Goal: Task Accomplishment & Management: Manage account settings

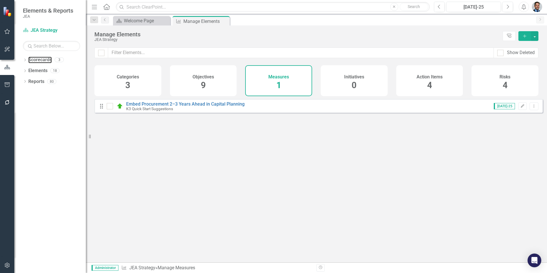
click at [34, 58] on link "Scorecards" at bounding box center [39, 60] width 23 height 7
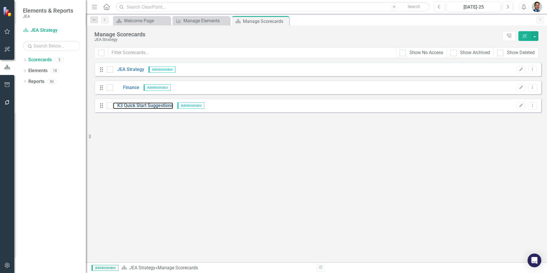
click at [141, 107] on link "K3 Quick Start Suggestions" at bounding box center [143, 105] width 60 height 7
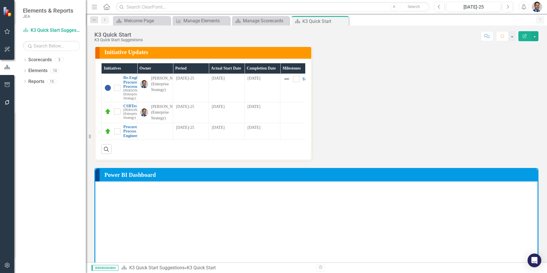
scroll to position [115, 0]
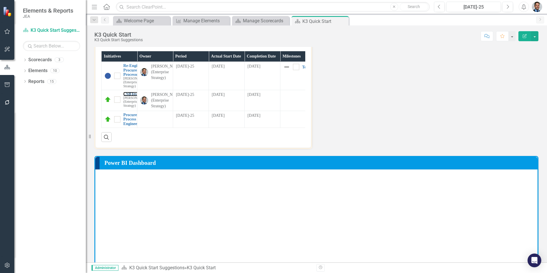
click at [133, 96] on link "CSBTestInit" at bounding box center [136, 94] width 27 height 4
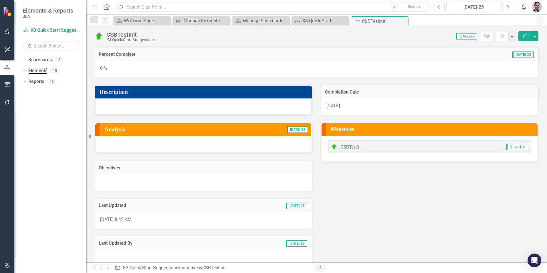
click at [38, 69] on link "Elements" at bounding box center [37, 71] width 19 height 7
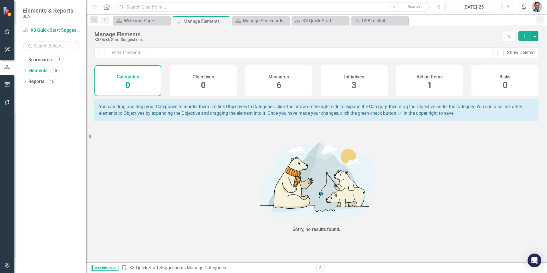
click at [346, 80] on div "Initiatives 3" at bounding box center [354, 80] width 67 height 31
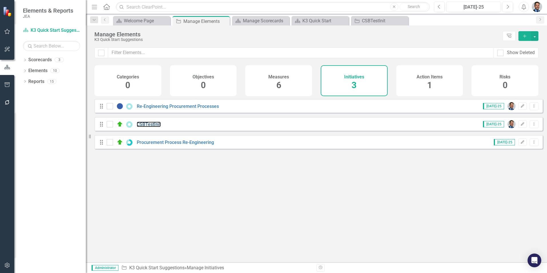
click at [157, 127] on link "CSBTestInit" at bounding box center [149, 124] width 24 height 5
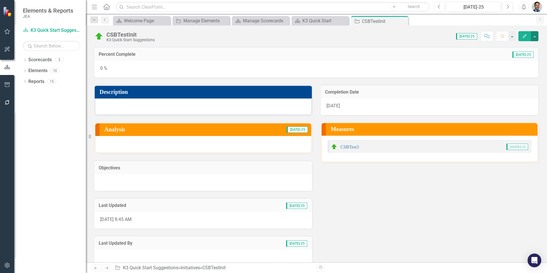
click at [537, 38] on button "button" at bounding box center [534, 36] width 7 height 10
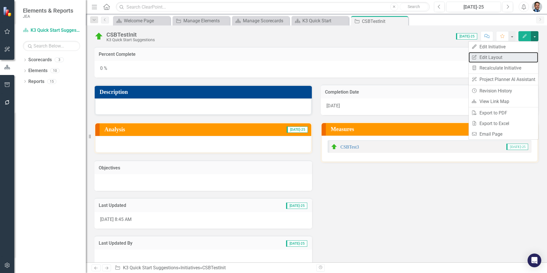
click at [489, 58] on link "Edit Report Edit Layout" at bounding box center [504, 57] width 70 height 11
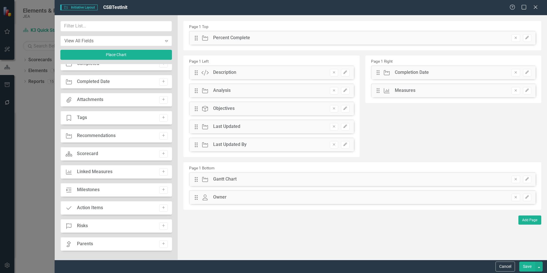
scroll to position [86, 0]
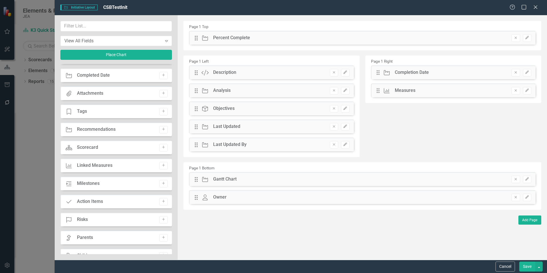
click at [161, 183] on icon "Add" at bounding box center [163, 183] width 4 height 3
drag, startPoint x: 197, startPoint y: 39, endPoint x: 390, endPoint y: 69, distance: 195.6
click at [517, 91] on icon "Remove" at bounding box center [516, 90] width 4 height 3
click at [525, 267] on button "Save" at bounding box center [528, 267] width 16 height 10
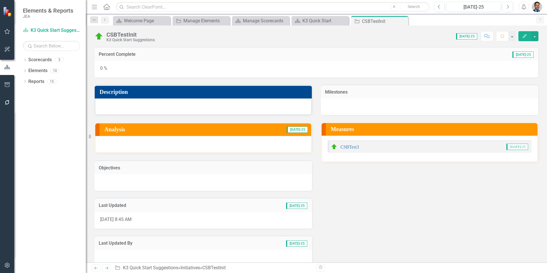
click at [428, 93] on h3 "Milestones" at bounding box center [429, 92] width 209 height 5
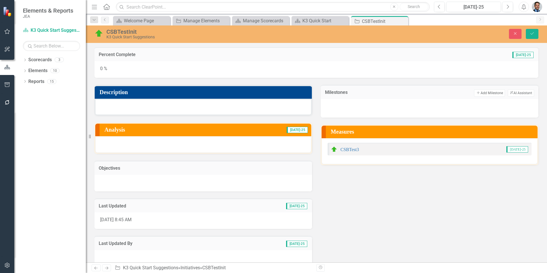
click at [476, 92] on button "Add Add Milestone" at bounding box center [489, 92] width 31 height 7
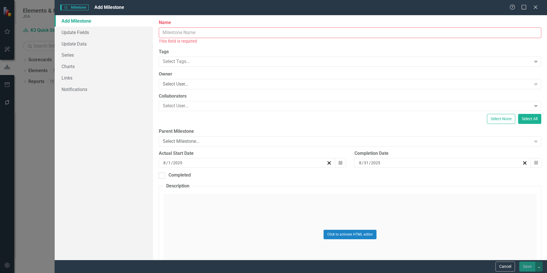
click at [199, 33] on input "Name" at bounding box center [350, 32] width 383 height 11
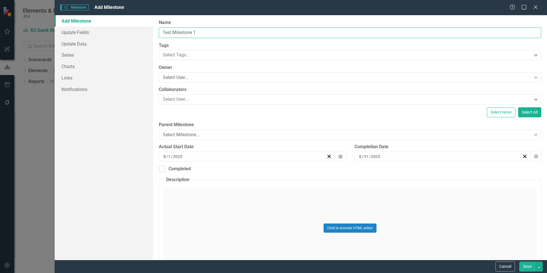
type input "Test Milestone 1"
click at [190, 79] on div "Select User..." at bounding box center [347, 77] width 368 height 7
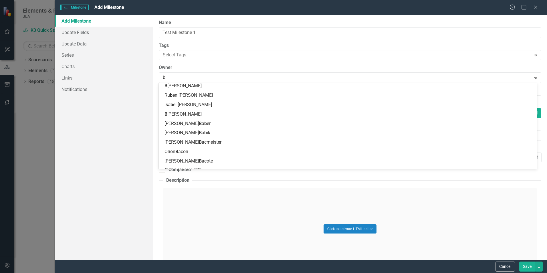
scroll to position [2, 0]
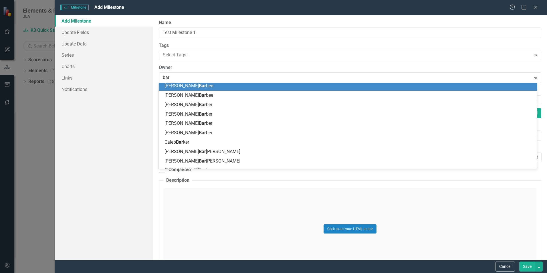
type input "[PERSON_NAME]"
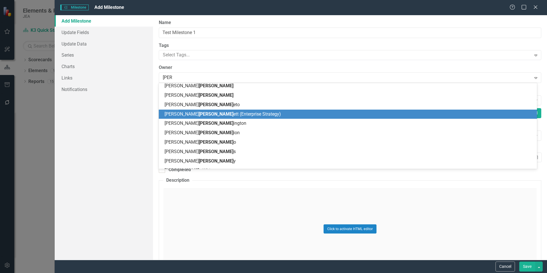
click at [198, 117] on div "[PERSON_NAME] ett (Enterprise Strategy)" at bounding box center [349, 114] width 369 height 7
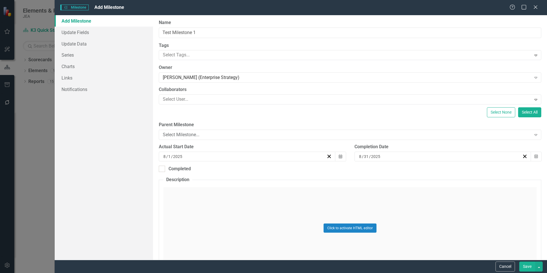
click at [198, 98] on div at bounding box center [346, 100] width 371 height 8
click at [236, 136] on div "Select Milestone..." at bounding box center [347, 135] width 368 height 7
click at [74, 30] on link "Update Fields" at bounding box center [104, 32] width 98 height 11
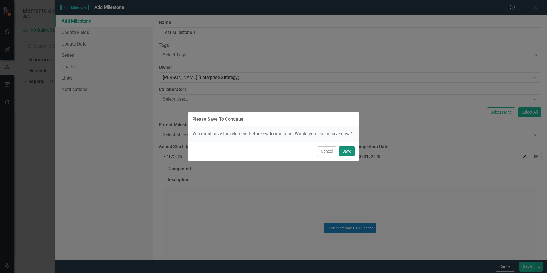
click at [348, 153] on button "Save" at bounding box center [347, 151] width 16 height 10
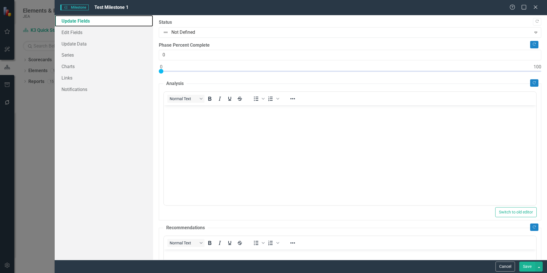
scroll to position [0, 0]
click at [77, 34] on link "Edit Fields" at bounding box center [104, 32] width 98 height 11
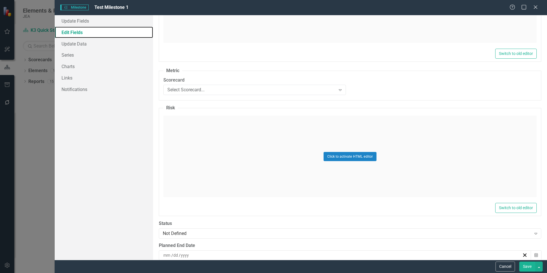
scroll to position [544, 0]
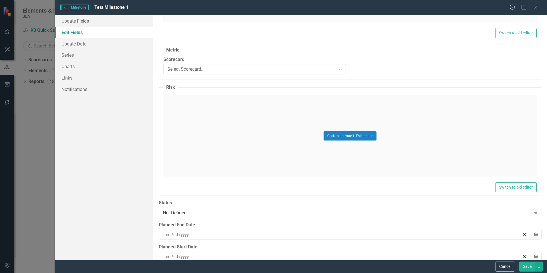
click at [243, 71] on div "Select Scorecard..." at bounding box center [251, 69] width 168 height 7
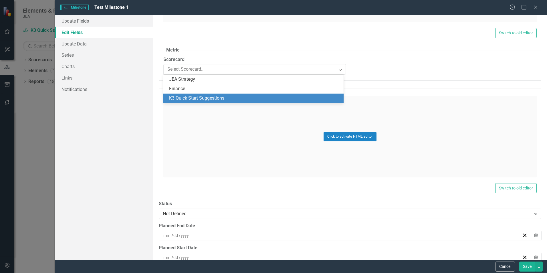
click at [238, 98] on div "K3 Quick Start Suggestions" at bounding box center [254, 98] width 171 height 7
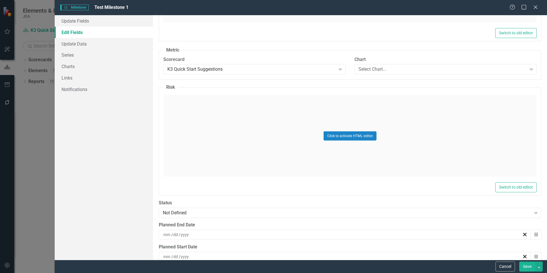
click at [369, 68] on div "Select Chart..." at bounding box center [443, 69] width 168 height 7
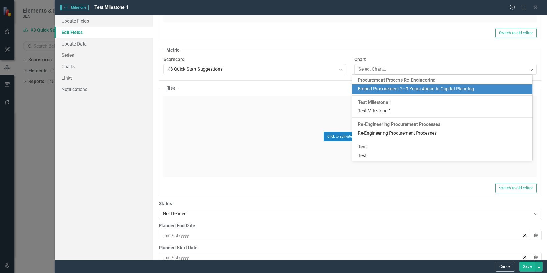
click at [368, 102] on div "Test Milestone 1" at bounding box center [442, 102] width 180 height 8
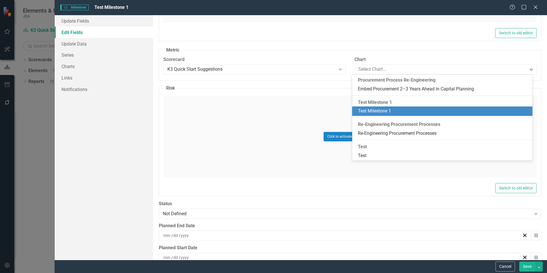
click at [387, 111] on div "Test Milestone 1" at bounding box center [443, 111] width 171 height 7
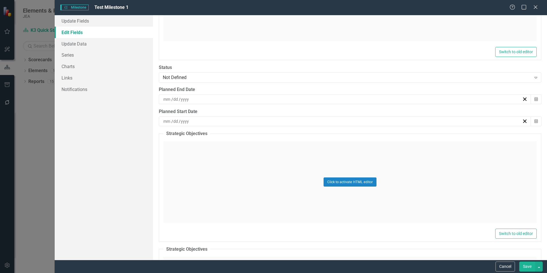
scroll to position [773, 0]
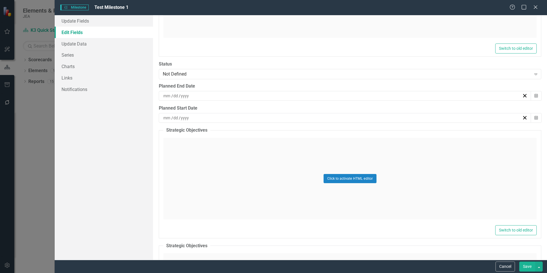
click at [265, 76] on div "Not Defined" at bounding box center [347, 74] width 368 height 7
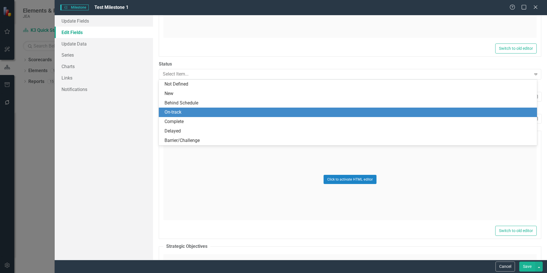
click at [252, 112] on div "On-track" at bounding box center [349, 112] width 369 height 7
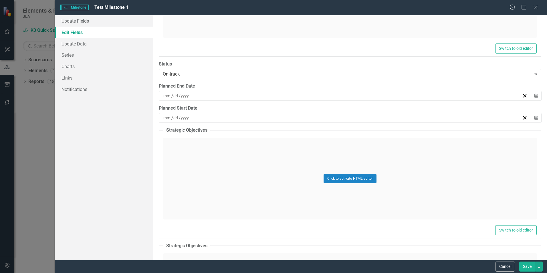
scroll to position [802, 0]
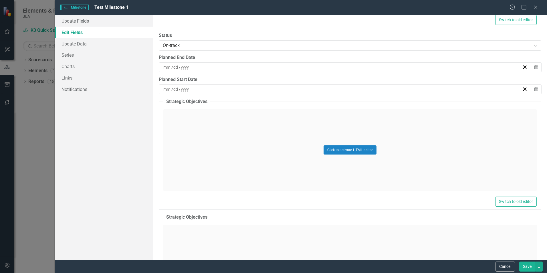
click at [248, 89] on div "/ /" at bounding box center [343, 89] width 360 height 6
click at [375, 124] on button "1" at bounding box center [372, 122] width 14 height 10
click at [284, 67] on div "/ /" at bounding box center [343, 67] width 360 height 6
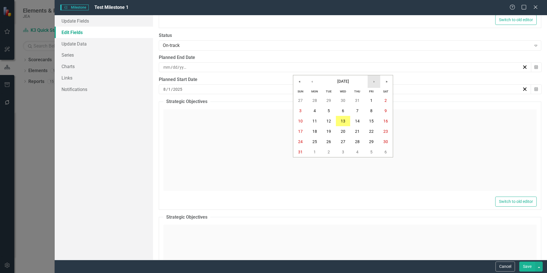
click at [376, 82] on button "›" at bounding box center [374, 81] width 13 height 13
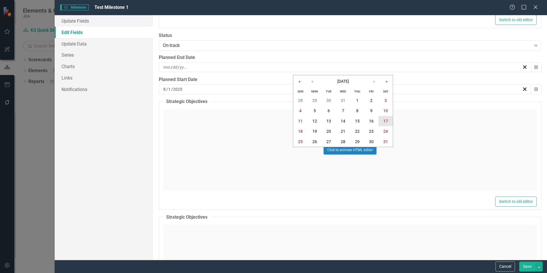
click at [385, 119] on abbr "17" at bounding box center [386, 121] width 5 height 5
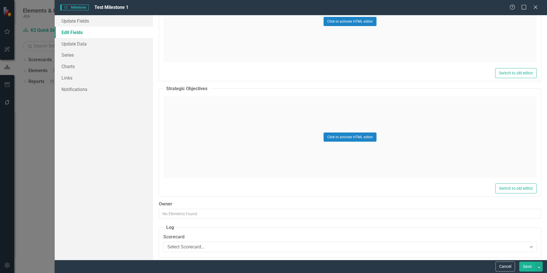
scroll to position [932, 0]
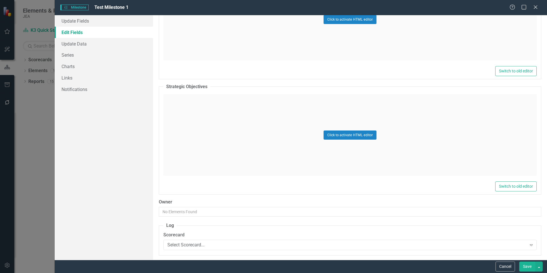
click at [522, 265] on button "Save" at bounding box center [528, 267] width 16 height 10
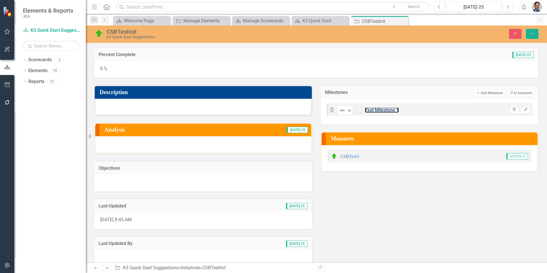
click at [379, 109] on link "Test Milestone 1" at bounding box center [382, 109] width 34 height 5
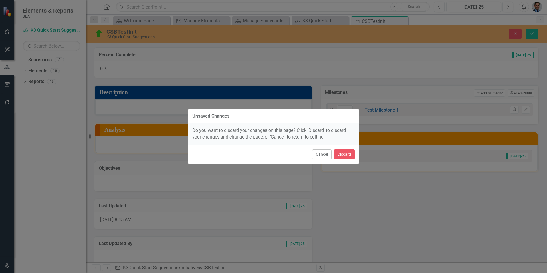
click at [317, 155] on button "Cancel" at bounding box center [321, 154] width 19 height 10
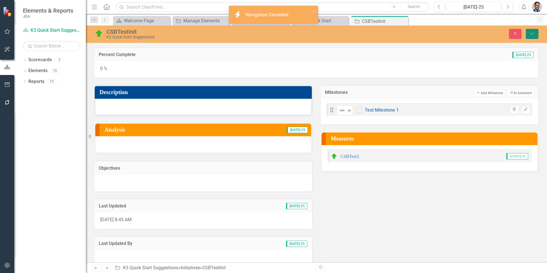
click at [533, 34] on icon "Save" at bounding box center [532, 33] width 5 height 4
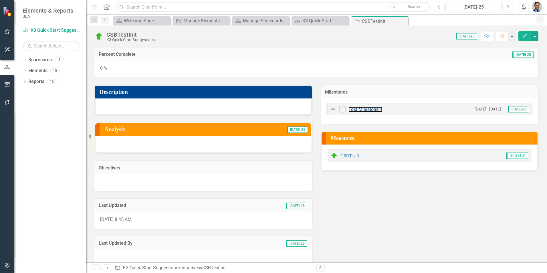
click at [358, 109] on link "Test Milestone 1" at bounding box center [366, 109] width 34 height 5
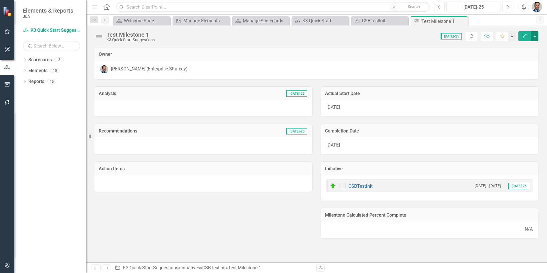
click at [536, 38] on button "button" at bounding box center [534, 36] width 7 height 10
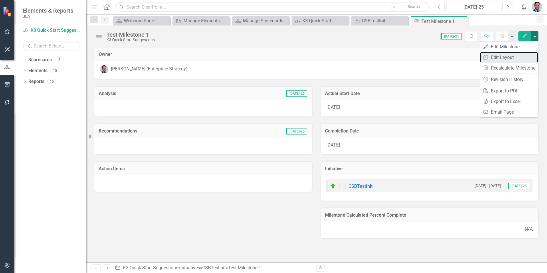
click at [502, 57] on link "Edit Report Edit Layout" at bounding box center [509, 57] width 58 height 11
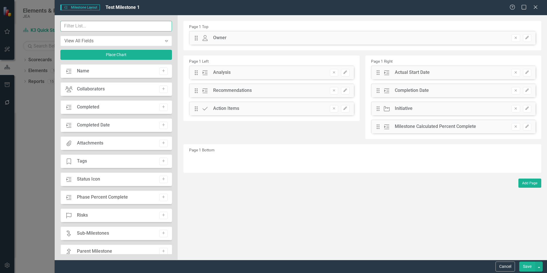
click at [80, 26] on input "text" at bounding box center [116, 26] width 112 height 11
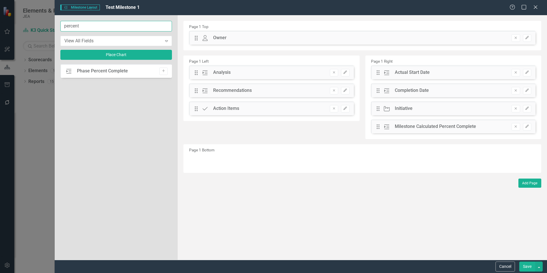
type input "percent"
click at [167, 73] on button "Add" at bounding box center [163, 71] width 8 height 7
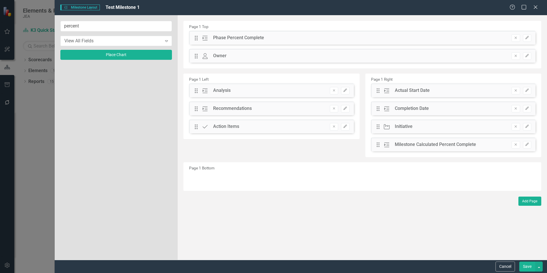
click at [525, 267] on button "Save" at bounding box center [528, 267] width 16 height 10
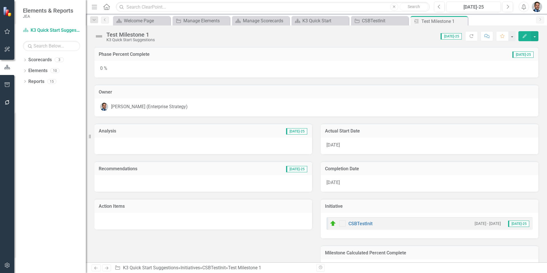
click at [107, 68] on div "0 %" at bounding box center [316, 69] width 444 height 17
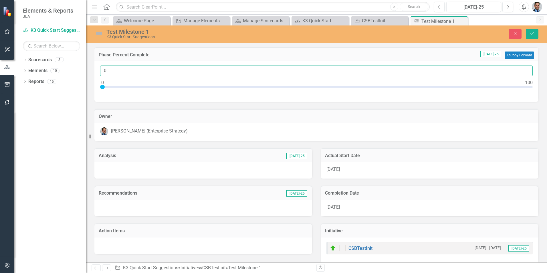
click at [123, 71] on input "0" at bounding box center [316, 71] width 433 height 11
type input "50"
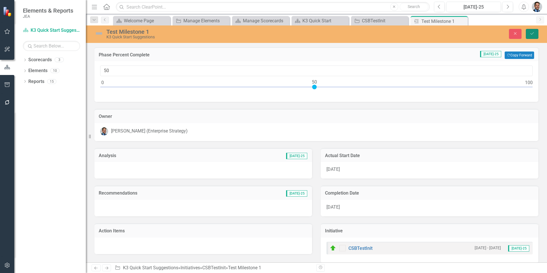
click at [536, 33] on button "Save" at bounding box center [532, 34] width 13 height 10
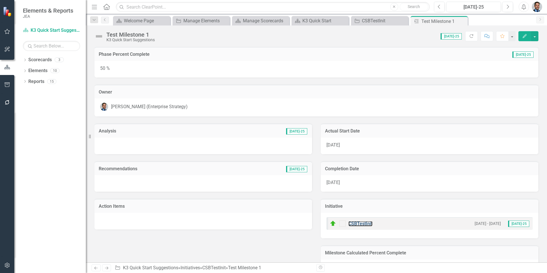
click at [361, 222] on link "CSBTestInit" at bounding box center [361, 223] width 24 height 5
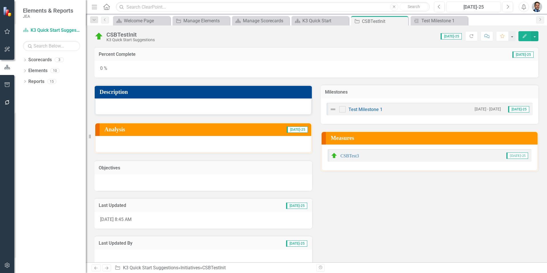
click at [525, 36] on icon "button" at bounding box center [525, 36] width 4 height 4
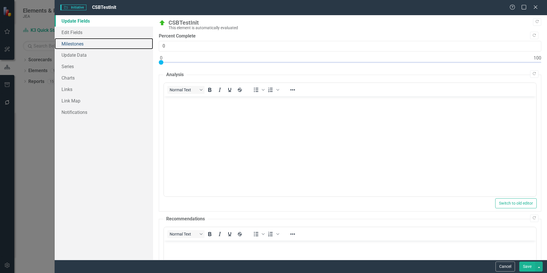
click at [77, 43] on link "Milestones" at bounding box center [104, 43] width 98 height 11
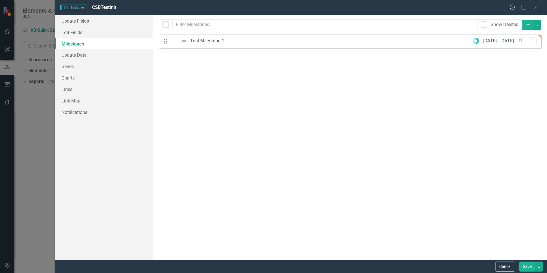
click at [527, 267] on button "Save" at bounding box center [528, 267] width 16 height 10
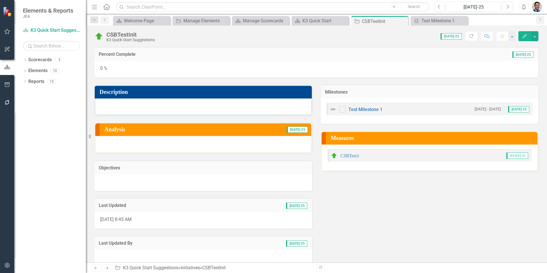
click at [468, 36] on button "Refresh" at bounding box center [472, 36] width 13 height 10
click at [345, 155] on link "CSBTest3" at bounding box center [350, 155] width 19 height 5
